Goal: Task Accomplishment & Management: Manage account settings

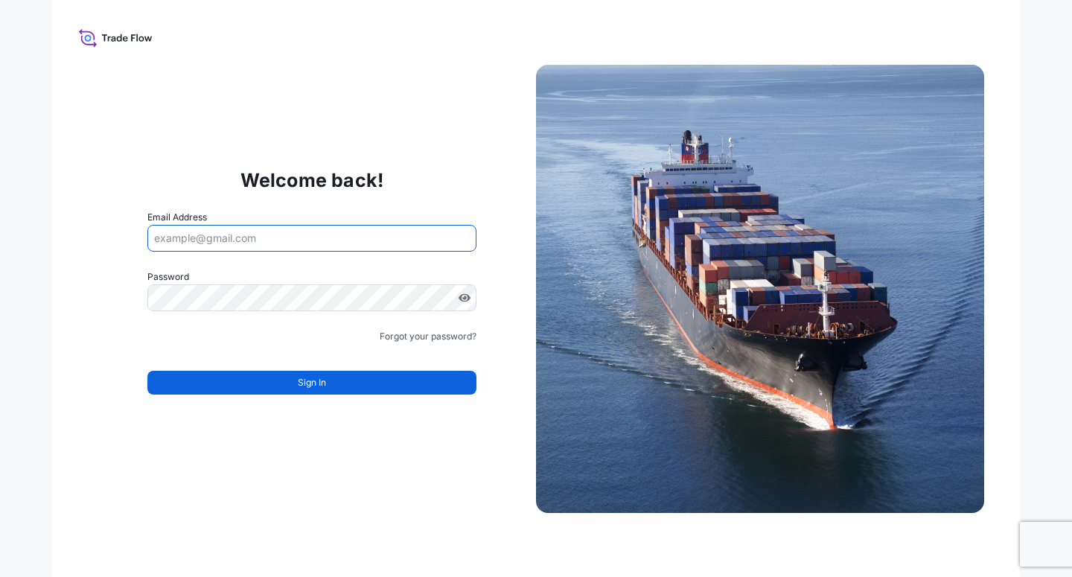
click at [208, 238] on input "Email Address" at bounding box center [311, 238] width 329 height 27
click at [185, 242] on input "Email Address" at bounding box center [311, 238] width 329 height 27
paste input "[EMAIL_ADDRESS][DOMAIN_NAME]"
type input "[EMAIL_ADDRESS][DOMAIN_NAME]"
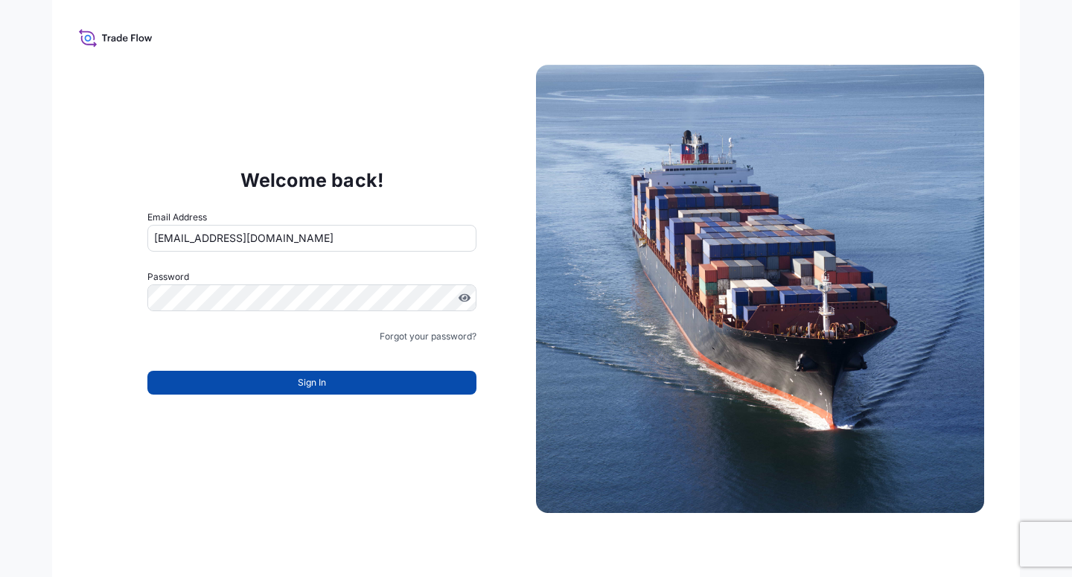
click at [261, 386] on button "Sign In" at bounding box center [311, 383] width 329 height 24
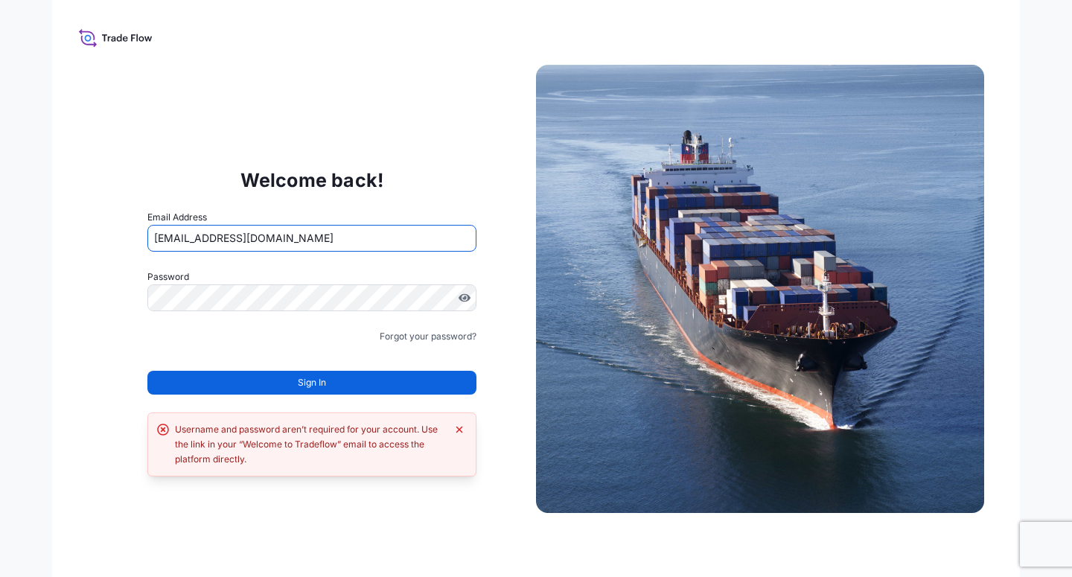
drag, startPoint x: 322, startPoint y: 235, endPoint x: 126, endPoint y: 246, distance: 196.2
click at [147, 246] on input "[EMAIL_ADDRESS][DOMAIN_NAME]" at bounding box center [311, 238] width 329 height 27
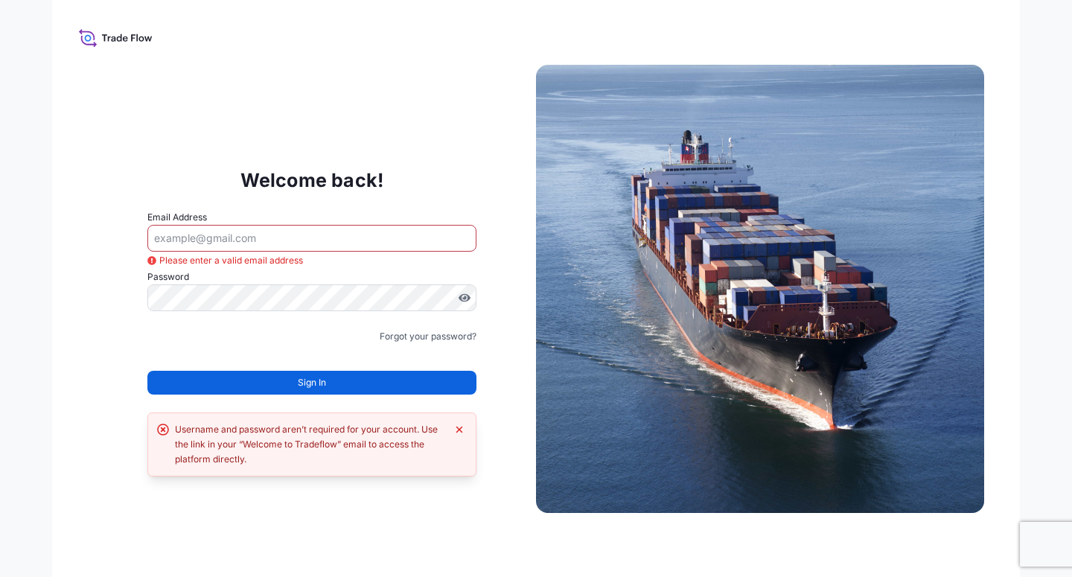
click at [172, 237] on input "Email Address" at bounding box center [311, 238] width 329 height 27
paste input "[EMAIL_ADDRESS][DOMAIN_NAME]"
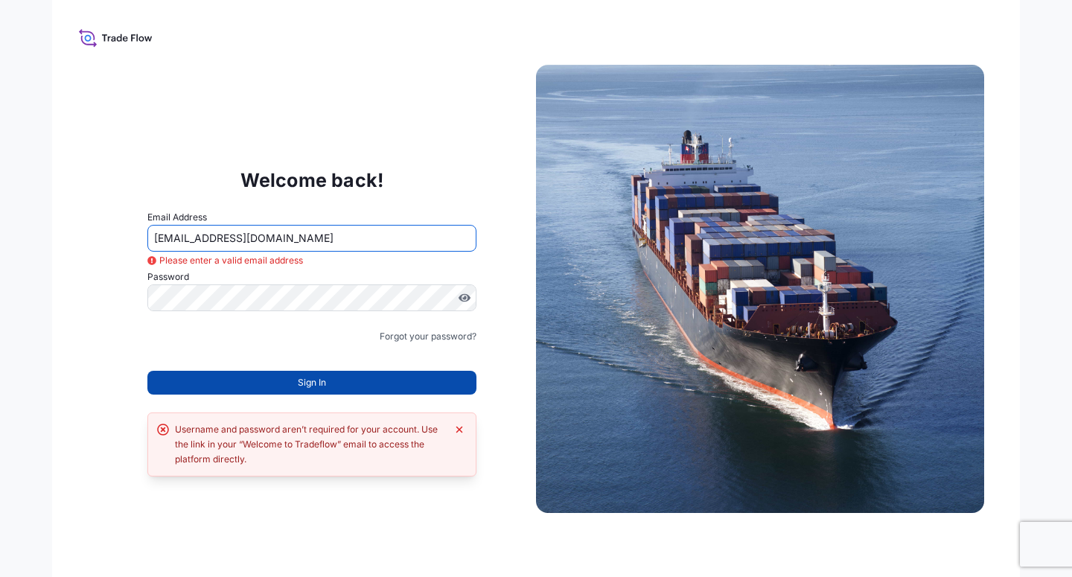
type input "[EMAIL_ADDRESS][DOMAIN_NAME]"
click at [240, 373] on button "Sign In" at bounding box center [311, 383] width 329 height 24
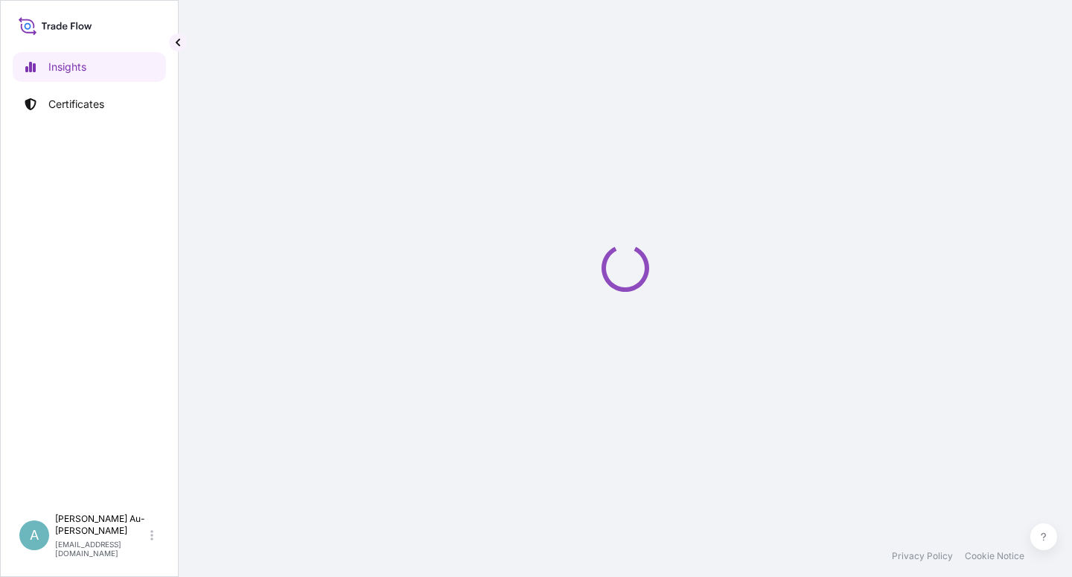
select select "2025"
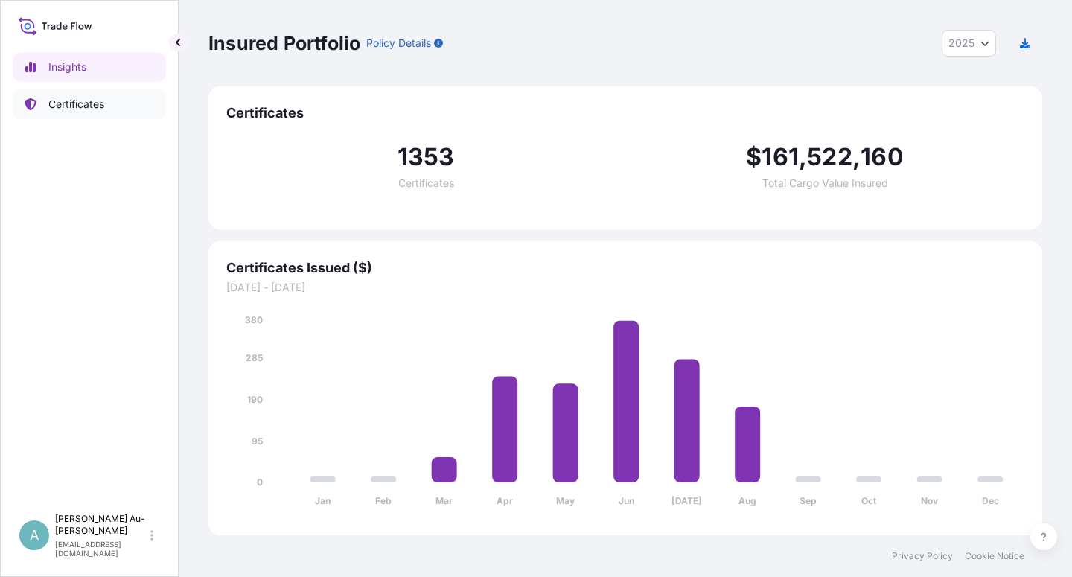
click at [44, 112] on link "Certificates" at bounding box center [89, 104] width 153 height 30
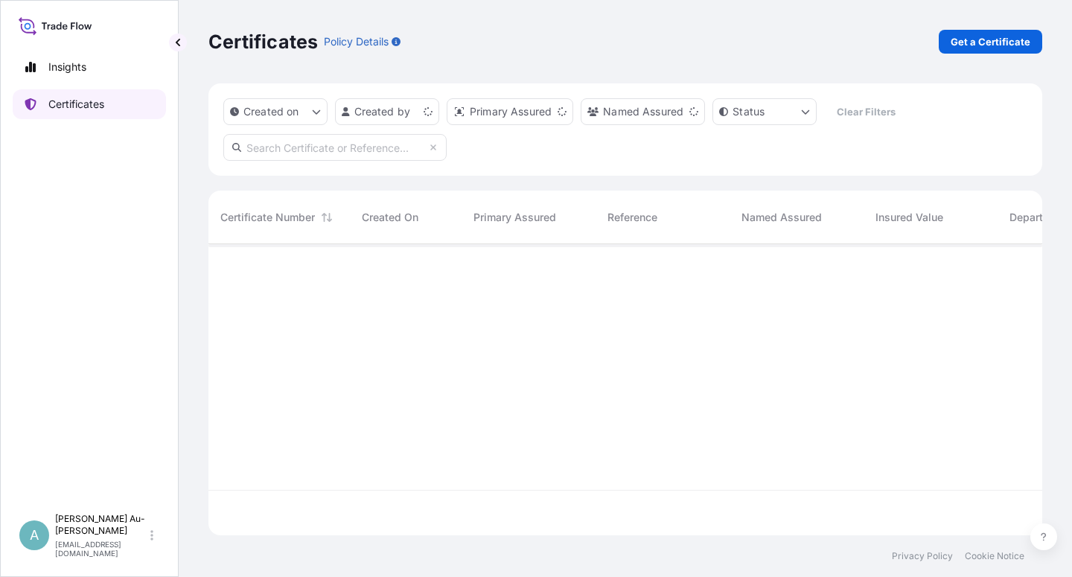
scroll to position [287, 821]
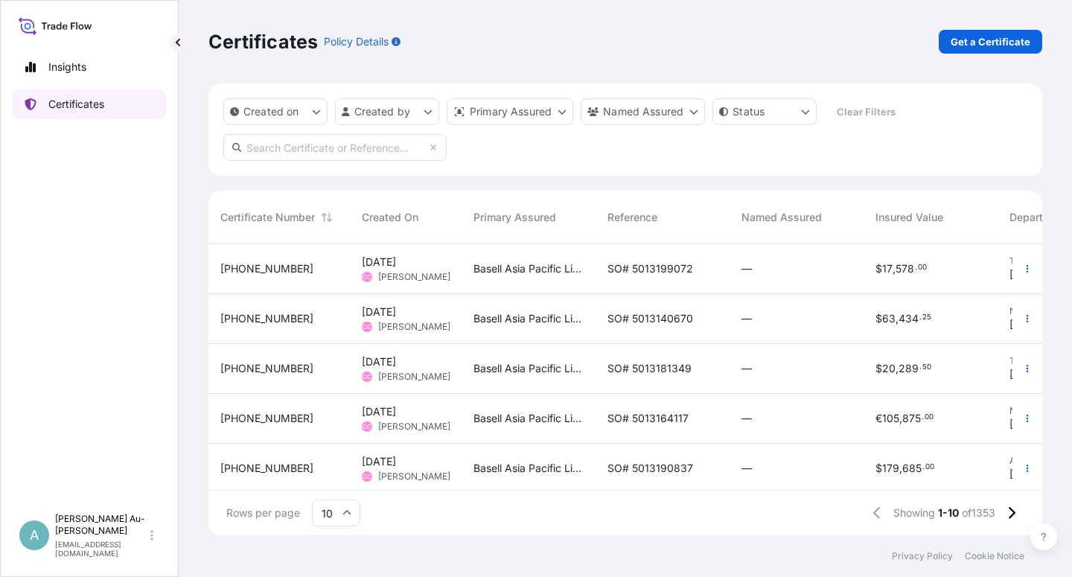
click at [75, 97] on p "Certificates" at bounding box center [76, 104] width 56 height 15
